Goal: Transaction & Acquisition: Purchase product/service

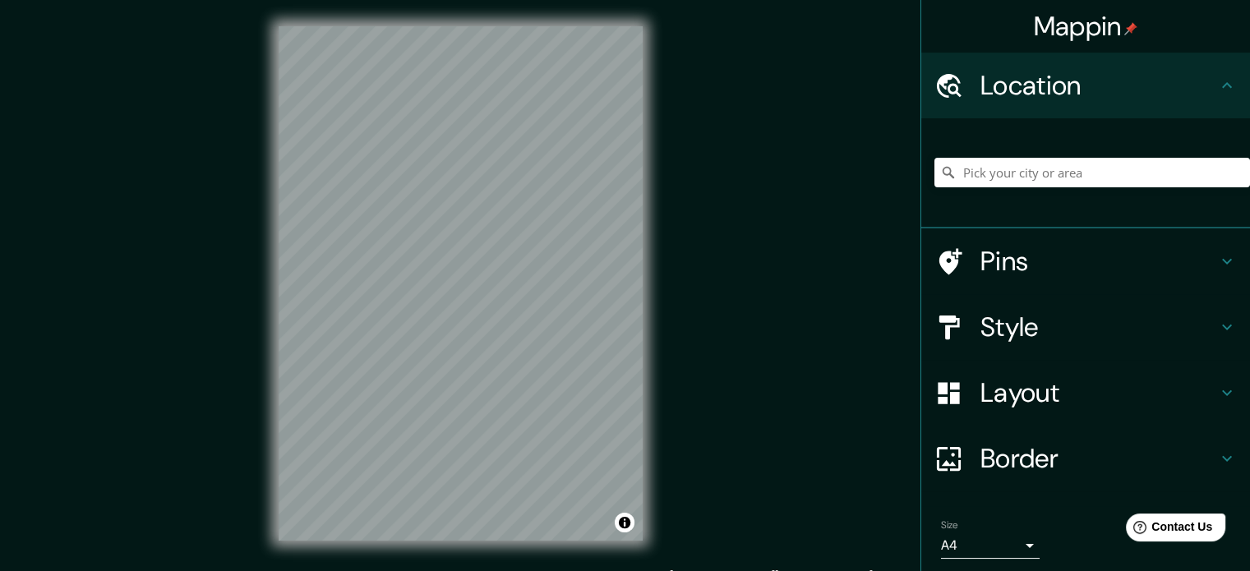
click at [697, 239] on div "Mappin Location Pins Style Layout Border Choose a border. Hint : you can make l…" at bounding box center [625, 297] width 1250 height 594
click at [1042, 176] on input "Pick your city or area" at bounding box center [1093, 173] width 316 height 30
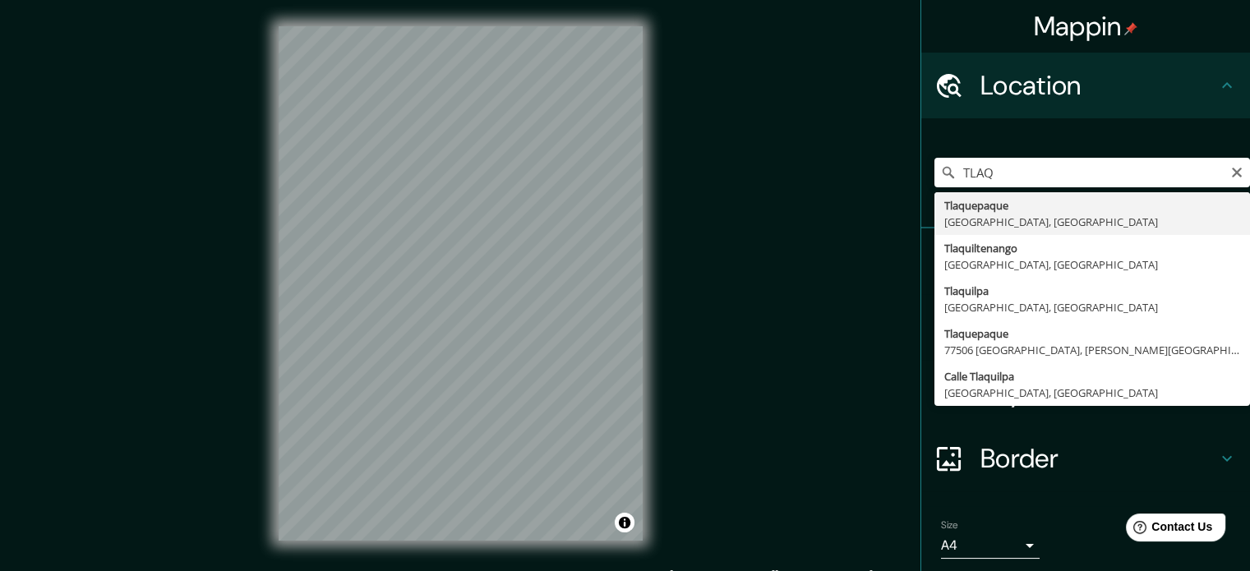
type input "[GEOGRAPHIC_DATA], [GEOGRAPHIC_DATA], [GEOGRAPHIC_DATA]"
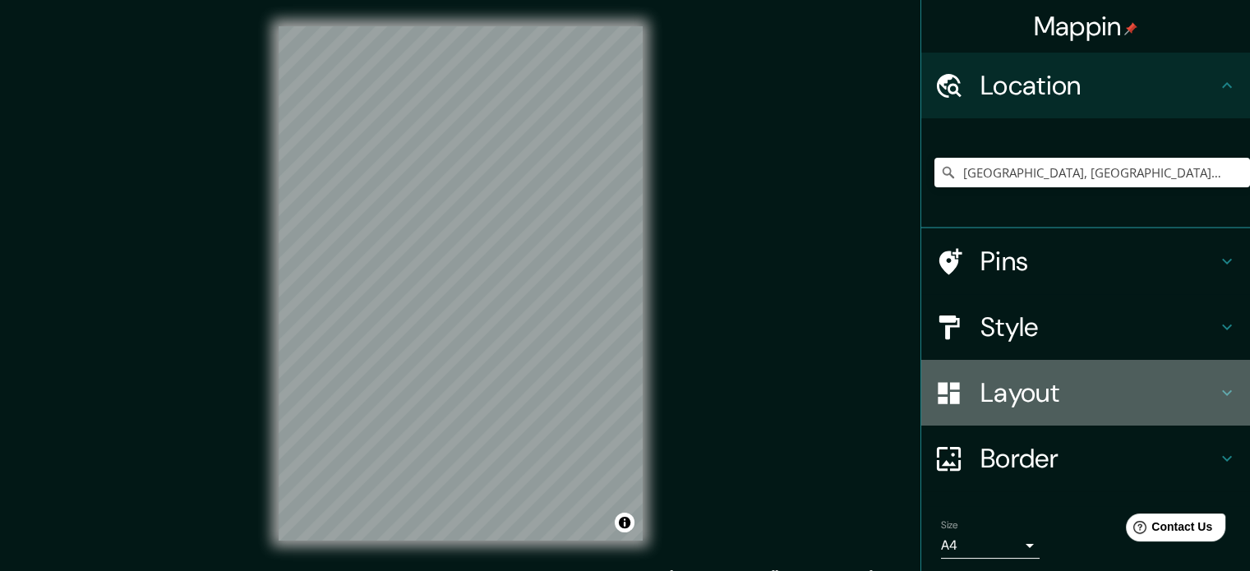
click at [995, 386] on h4 "Layout" at bounding box center [1099, 393] width 237 height 33
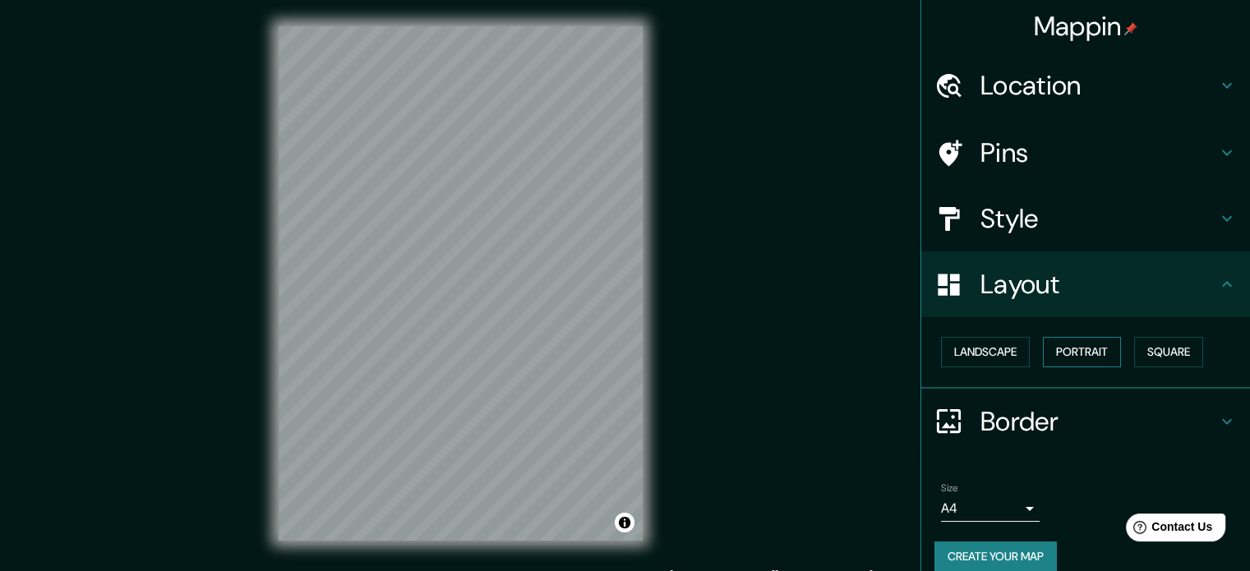
click at [1094, 349] on button "Portrait" at bounding box center [1082, 352] width 78 height 30
click at [1079, 352] on button "Portrait" at bounding box center [1082, 352] width 78 height 30
click at [987, 352] on button "Landscape" at bounding box center [985, 352] width 89 height 30
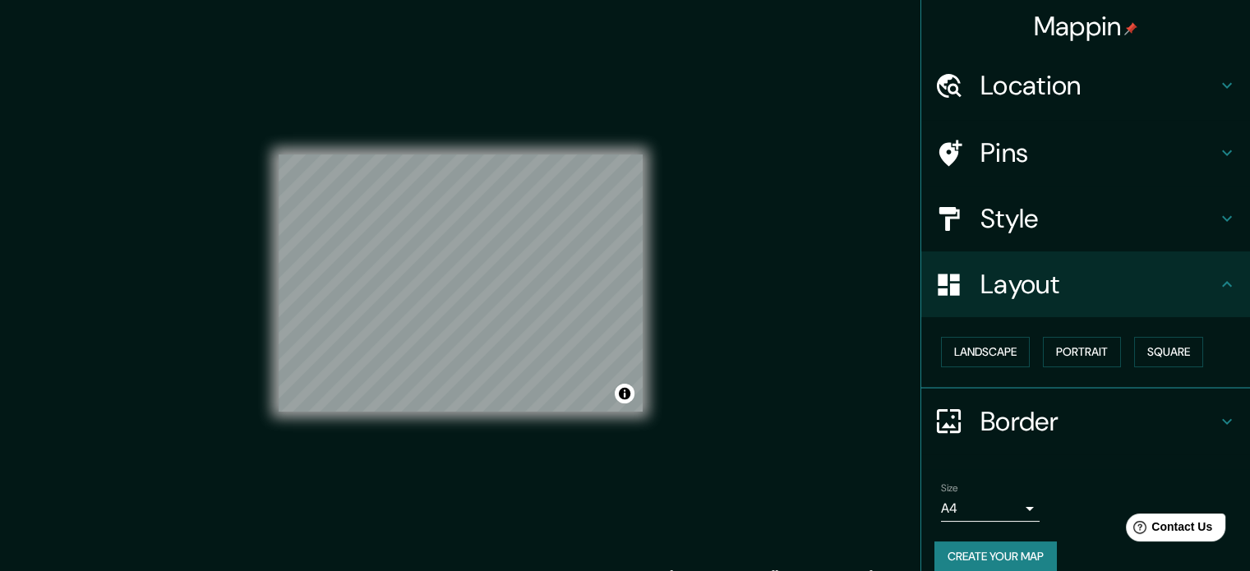
click at [642, 416] on div "© Mapbox © OpenStreetMap Improve this map" at bounding box center [461, 283] width 364 height 515
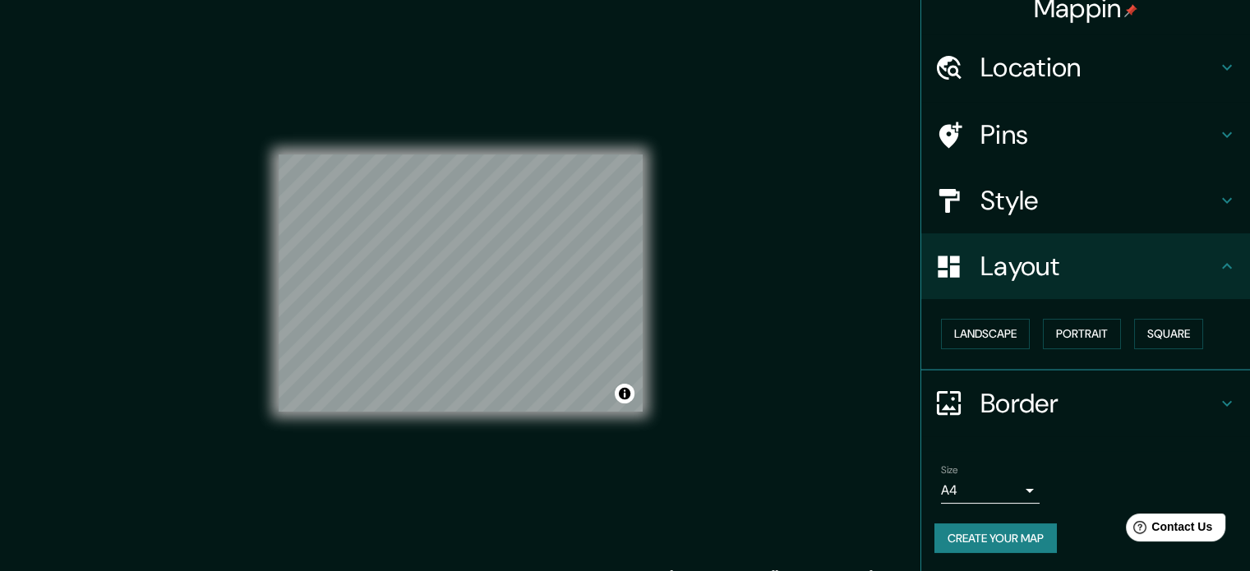
click at [974, 483] on body "Mappin Location [GEOGRAPHIC_DATA], [GEOGRAPHIC_DATA], [GEOGRAPHIC_DATA] Pins St…" at bounding box center [625, 285] width 1250 height 571
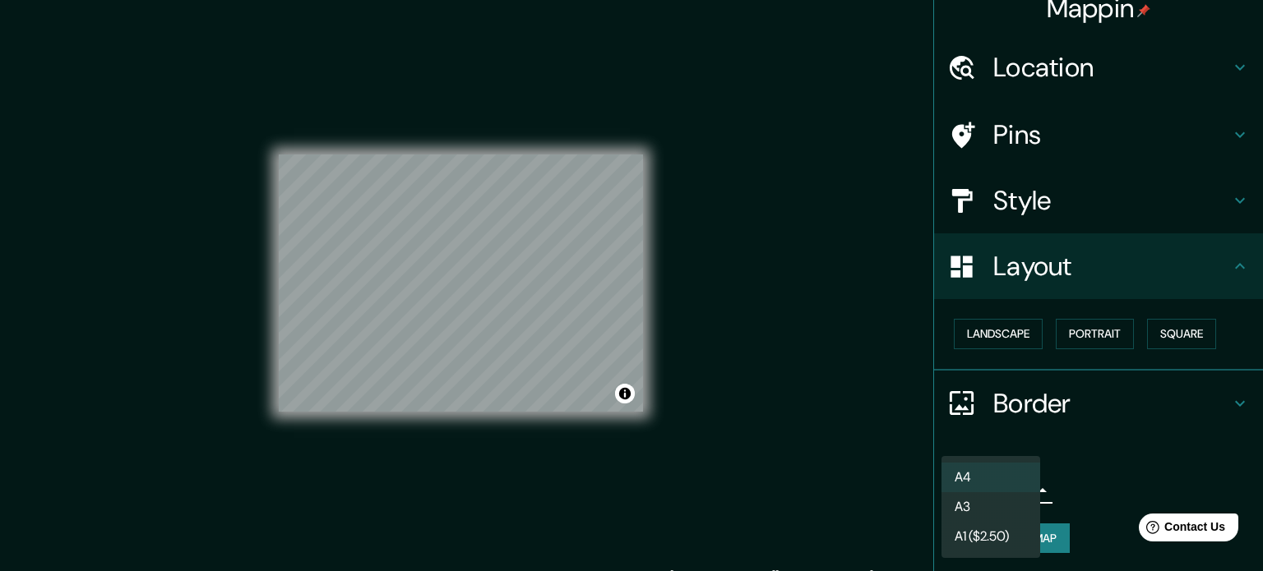
click at [1001, 506] on li "A3" at bounding box center [990, 507] width 99 height 30
click at [988, 492] on body "Mappin Location [GEOGRAPHIC_DATA], [GEOGRAPHIC_DATA], [GEOGRAPHIC_DATA] Pins St…" at bounding box center [631, 285] width 1263 height 571
click at [978, 480] on li "A4" at bounding box center [990, 478] width 99 height 30
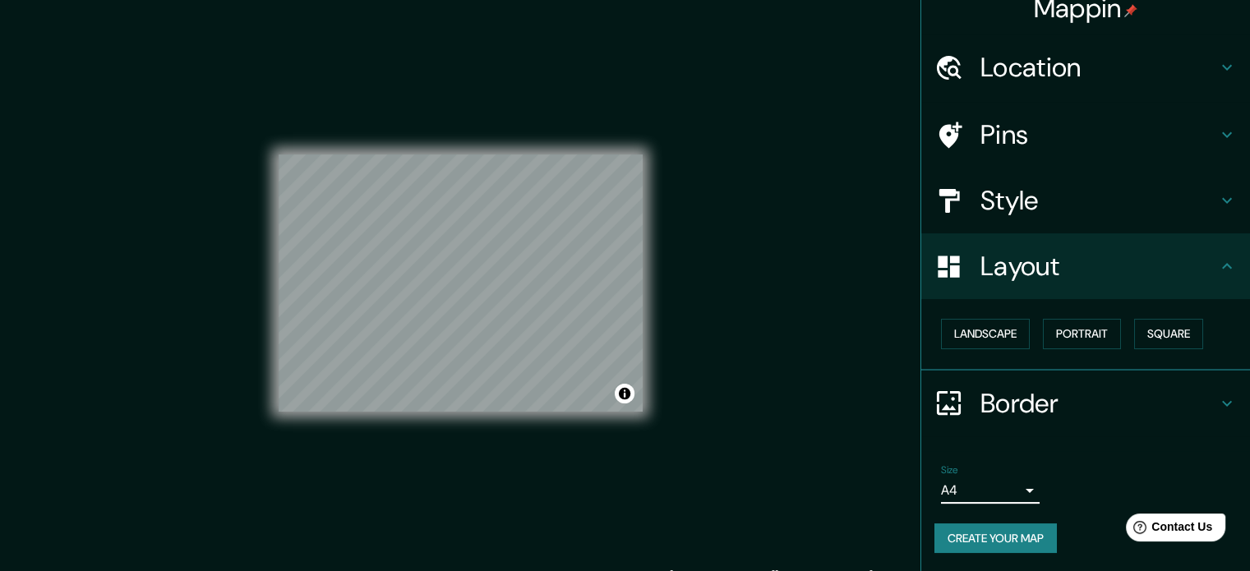
click at [979, 536] on button "Create your map" at bounding box center [996, 539] width 122 height 30
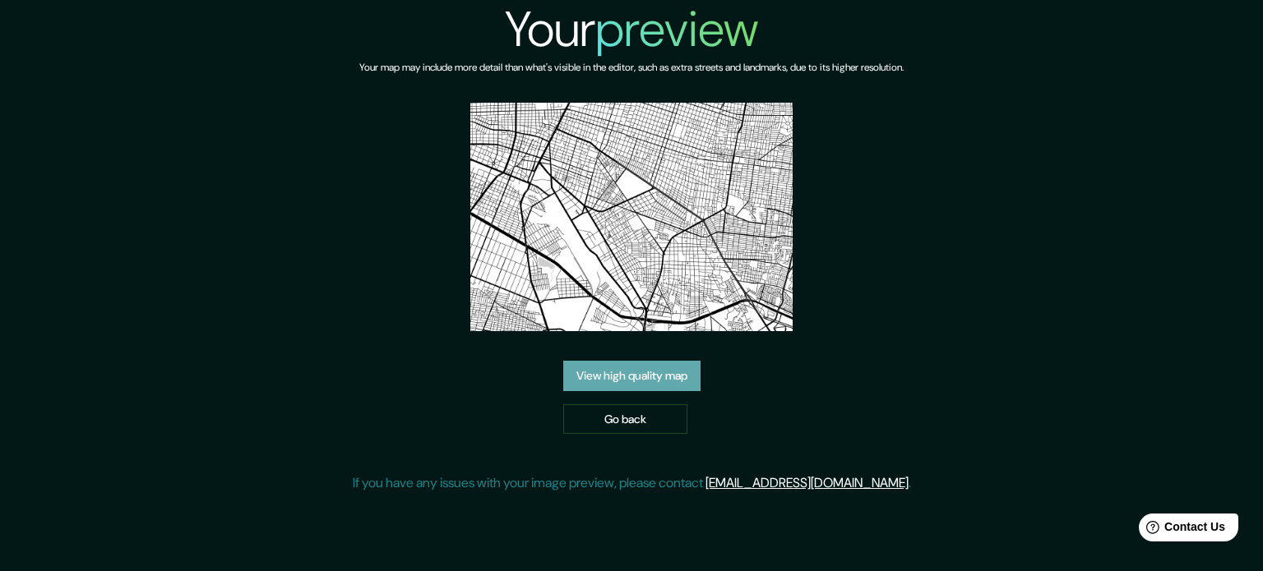
click at [654, 384] on link "View high quality map" at bounding box center [631, 376] width 137 height 30
